Goal: Task Accomplishment & Management: Use online tool/utility

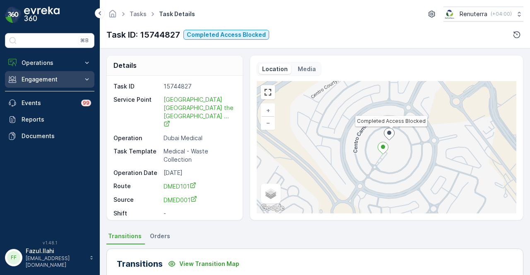
click at [55, 79] on p "Engagement" at bounding box center [50, 79] width 56 height 8
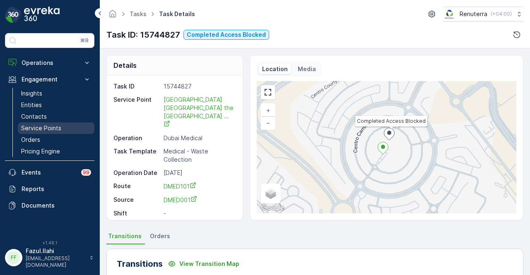
click at [63, 131] on link "Service Points" at bounding box center [56, 129] width 77 height 12
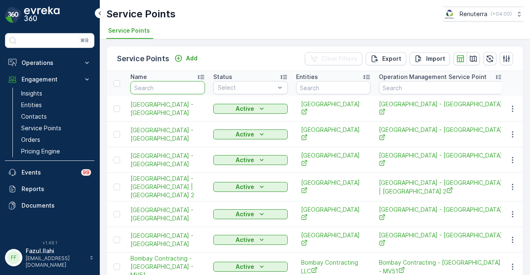
click at [162, 85] on input "text" at bounding box center [167, 87] width 75 height 13
paste input "[GEOGRAPHIC_DATA]-Dubai Science"
type input "[GEOGRAPHIC_DATA]-Dubai Science"
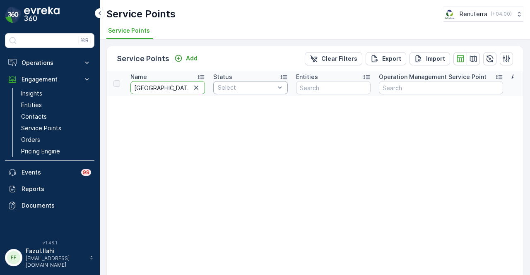
drag, startPoint x: 187, startPoint y: 88, endPoint x: 224, endPoint y: 90, distance: 37.7
type input "American Hospita"
click at [196, 89] on icon "button" at bounding box center [196, 88] width 8 height 8
click at [171, 89] on input "text" at bounding box center [167, 87] width 75 height 13
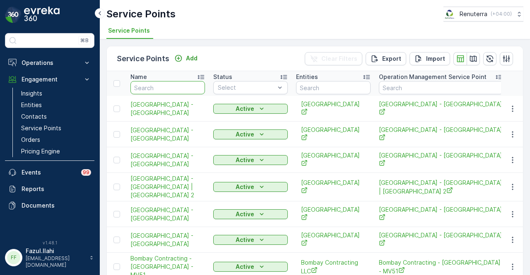
click at [171, 89] on input "text" at bounding box center [167, 87] width 75 height 13
type input "am"
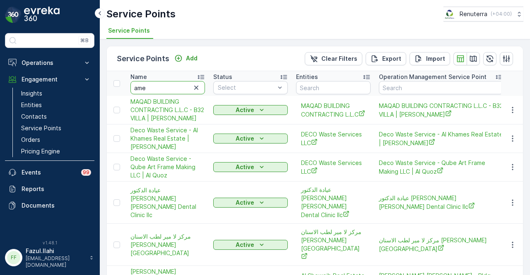
click at [171, 89] on input "ame" at bounding box center [167, 87] width 75 height 13
type input "american"
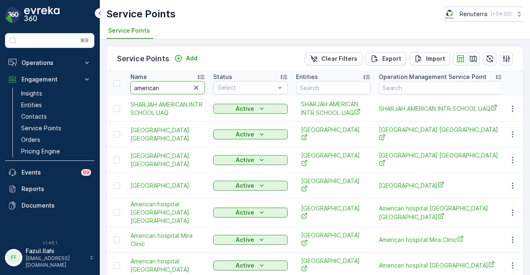
click at [171, 89] on input "american" at bounding box center [167, 87] width 75 height 13
type input "american hos"
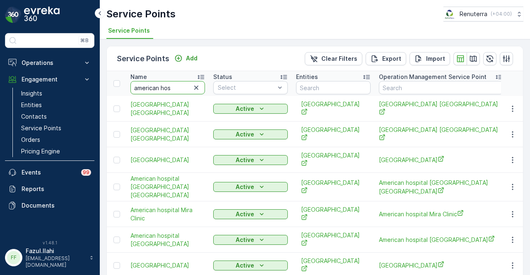
click at [171, 89] on input "american hos" at bounding box center [167, 87] width 75 height 13
type input "american hospital"
click at [187, 87] on input "american hospital" at bounding box center [167, 87] width 75 height 13
type input "[GEOGRAPHIC_DATA]"
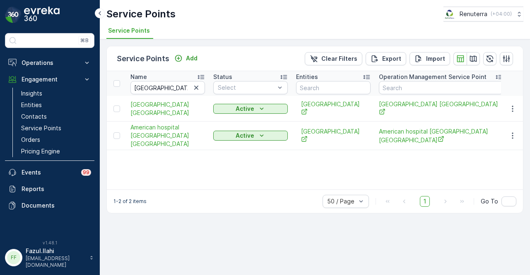
click at [193, 165] on div "Name american hospital [GEOGRAPHIC_DATA] Status Select Entities Operation Manag…" at bounding box center [315, 130] width 416 height 118
click at [190, 88] on input "[GEOGRAPHIC_DATA]" at bounding box center [167, 87] width 75 height 13
drag, startPoint x: 190, startPoint y: 88, endPoint x: 122, endPoint y: 88, distance: 68.3
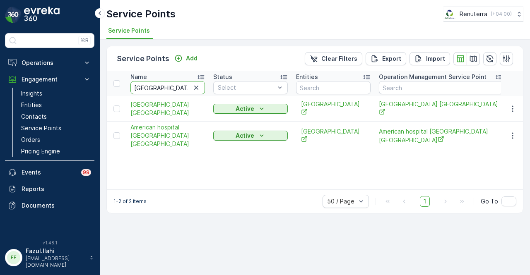
type input "bai"
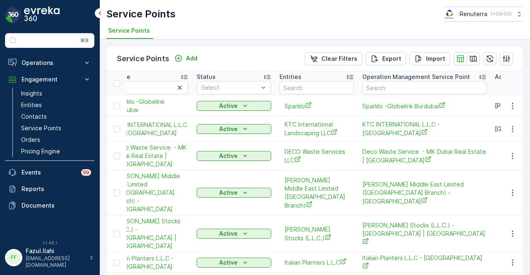
click at [181, 186] on span "[PERSON_NAME] Middle East Limited ([GEOGRAPHIC_DATA] Branch) - [GEOGRAPHIC_DATA]" at bounding box center [151, 192] width 75 height 41
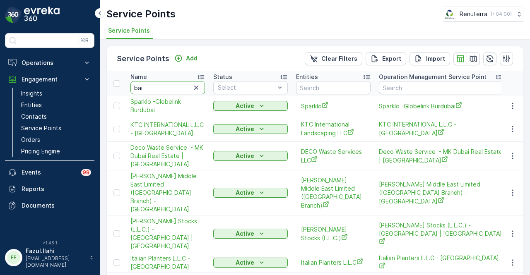
click at [166, 88] on input "bai" at bounding box center [167, 87] width 75 height 13
type input "b"
type input "s"
click at [166, 88] on input "s" at bounding box center [167, 87] width 75 height 13
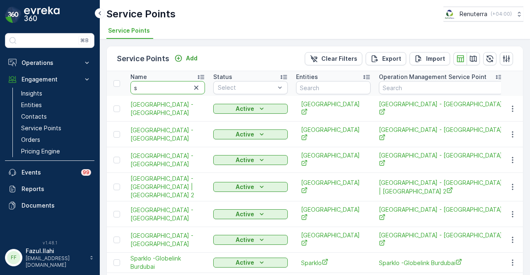
click at [166, 88] on input "s" at bounding box center [167, 87] width 75 height 13
type input "scien"
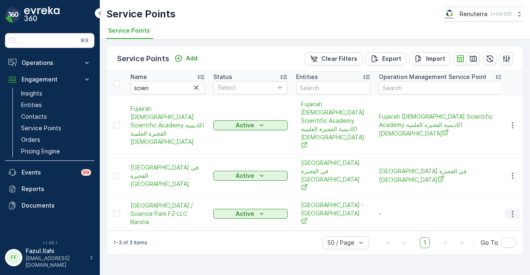
click at [518, 209] on button "button" at bounding box center [512, 214] width 15 height 10
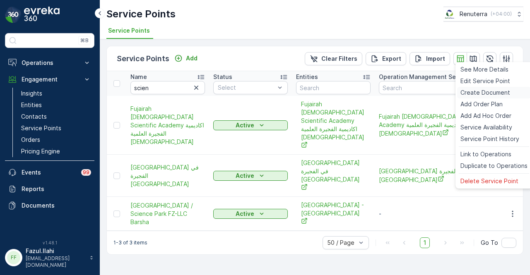
click at [495, 93] on span "Create Document" at bounding box center [485, 93] width 50 height 8
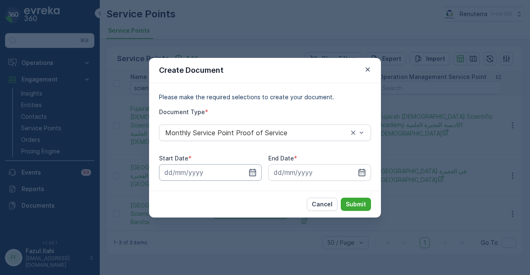
click at [259, 173] on input at bounding box center [210, 172] width 103 height 17
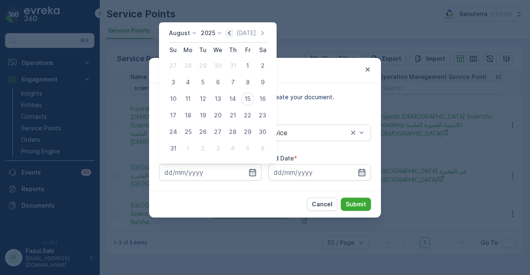
click at [230, 36] on icon "button" at bounding box center [229, 33] width 8 height 8
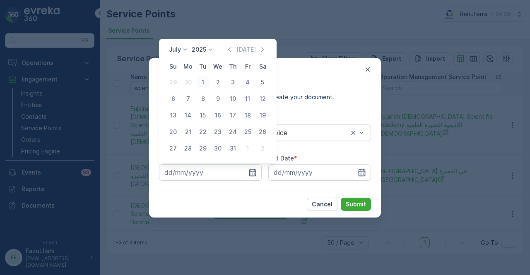
click at [204, 84] on div "1" at bounding box center [202, 82] width 13 height 13
type input "[DATE]"
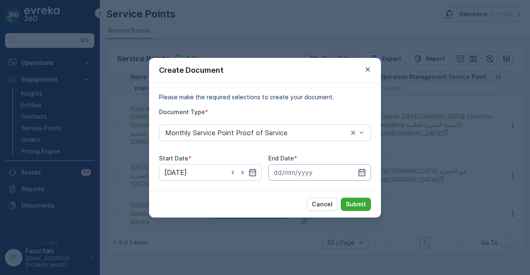
click at [367, 170] on input at bounding box center [319, 172] width 103 height 17
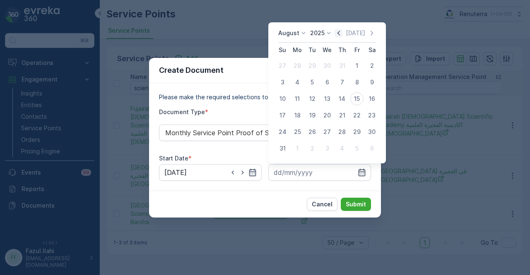
click at [343, 35] on icon "button" at bounding box center [339, 33] width 8 height 8
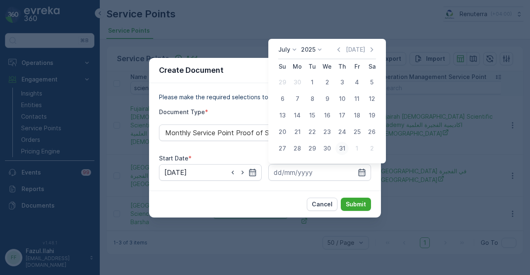
click at [340, 148] on div "31" at bounding box center [341, 148] width 13 height 13
type input "[DATE]"
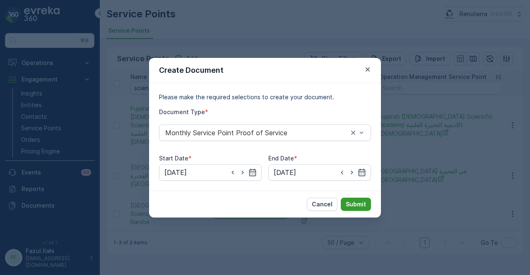
click at [361, 207] on p "Submit" at bounding box center [356, 204] width 20 height 8
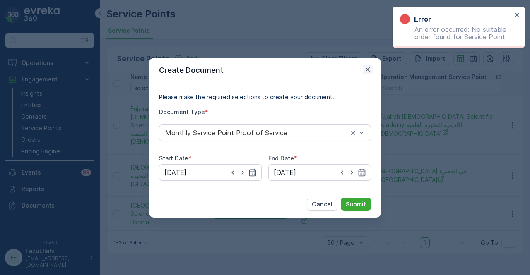
click at [367, 68] on icon "button" at bounding box center [368, 69] width 8 height 8
